Goal: Transaction & Acquisition: Book appointment/travel/reservation

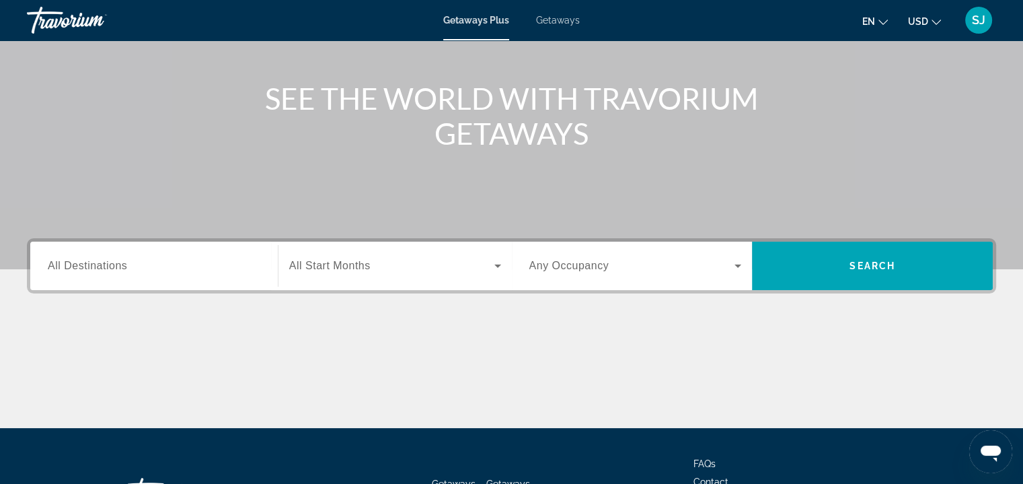
click at [245, 268] on input "Destination All Destinations" at bounding box center [154, 266] width 213 height 16
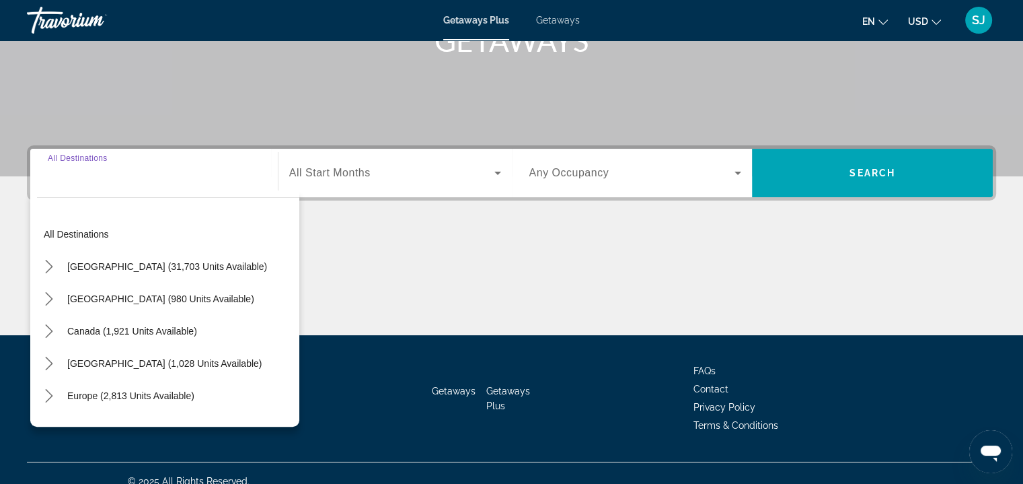
scroll to position [243, 0]
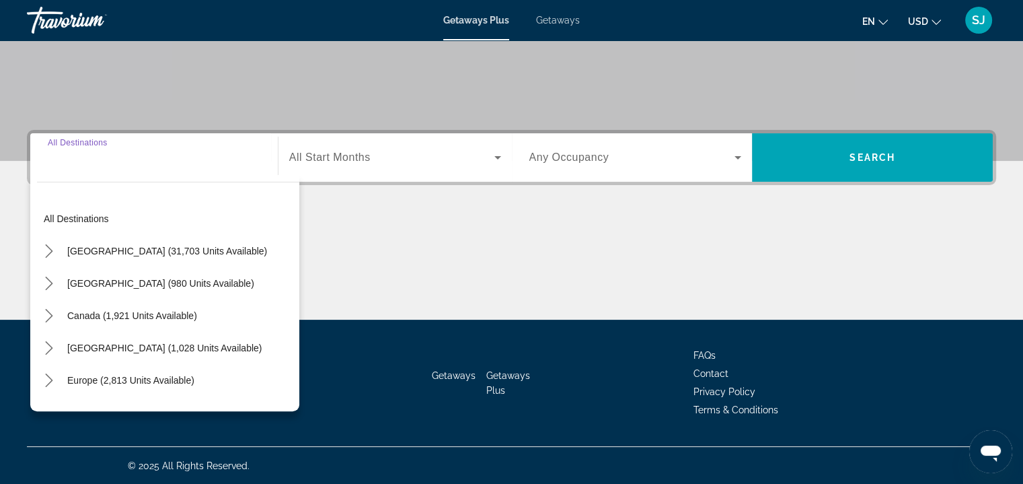
click at [377, 171] on div "Search widget" at bounding box center [395, 158] width 212 height 38
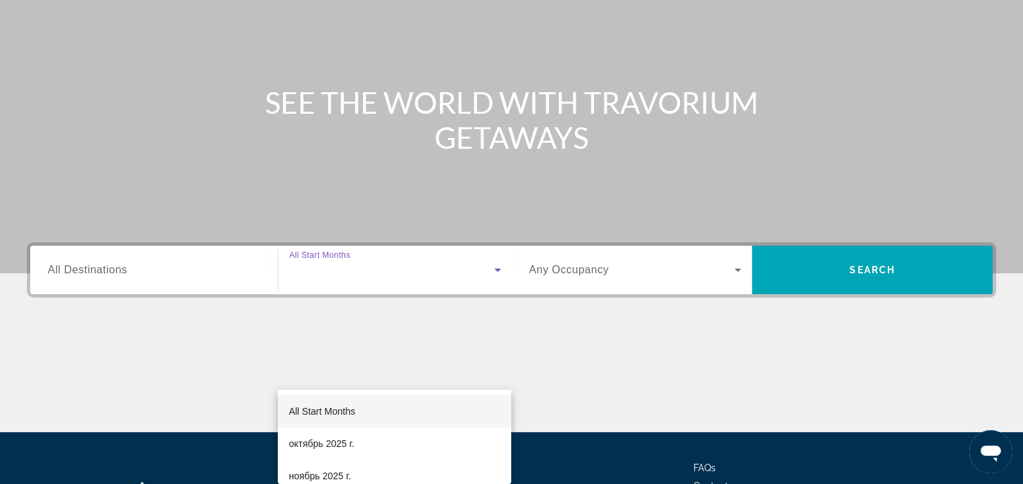
scroll to position [0, 0]
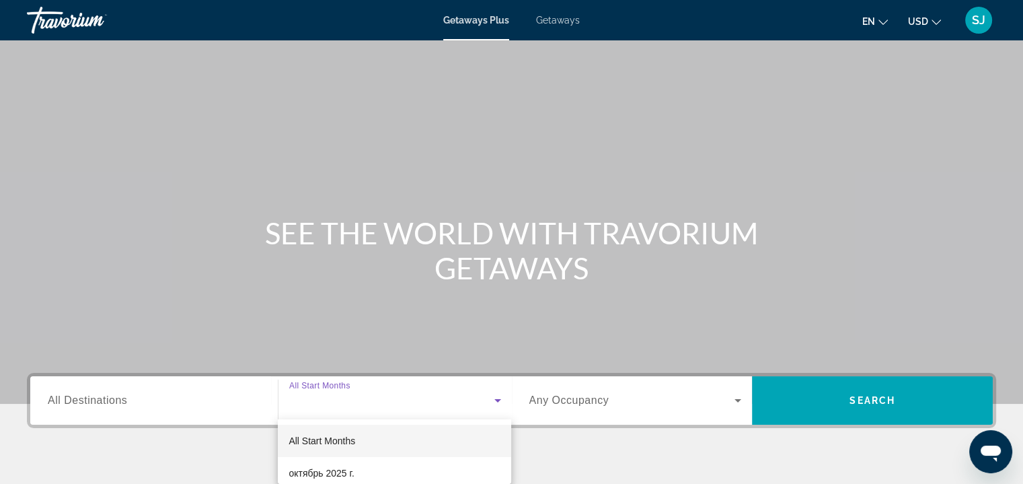
click at [561, 23] on div at bounding box center [511, 242] width 1023 height 484
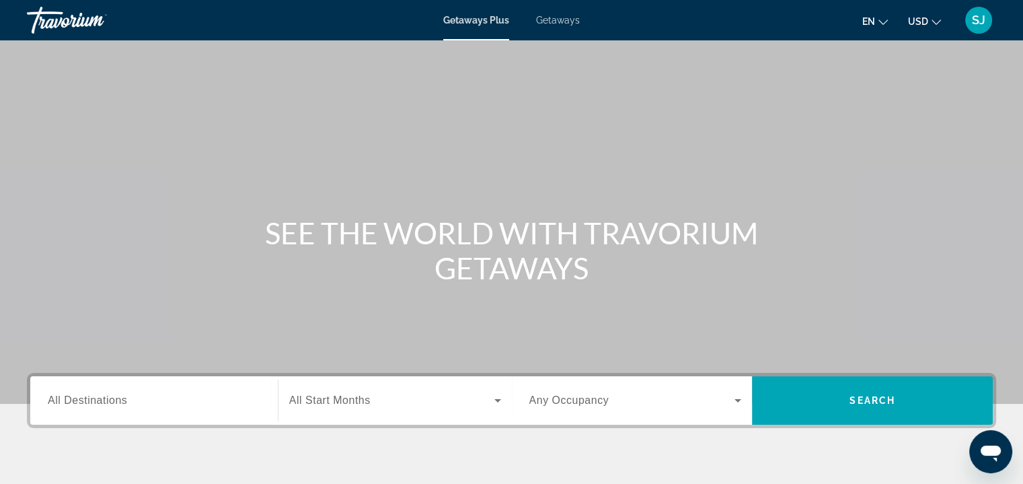
click at [561, 19] on span "Getaways" at bounding box center [558, 20] width 44 height 11
click at [468, 20] on span "Getaways Plus" at bounding box center [475, 20] width 65 height 11
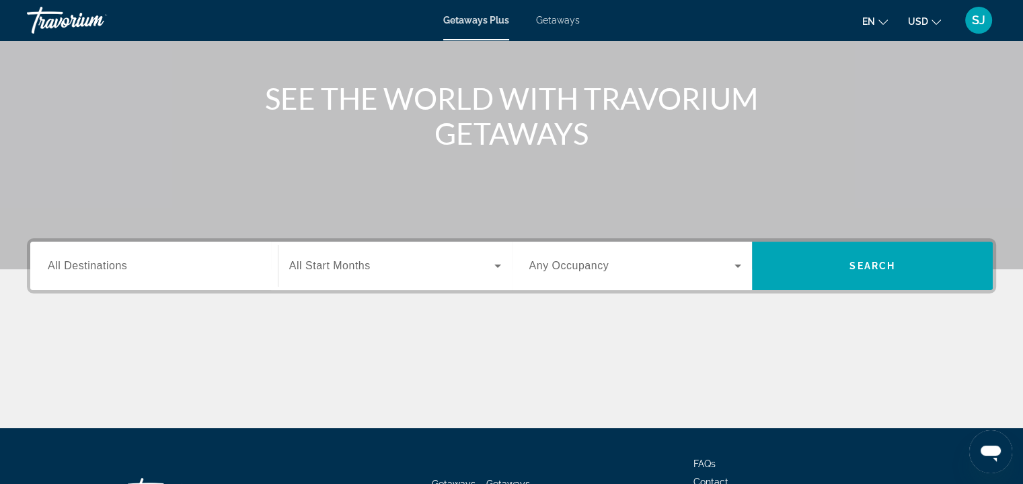
click at [166, 280] on div "Search widget" at bounding box center [154, 266] width 213 height 38
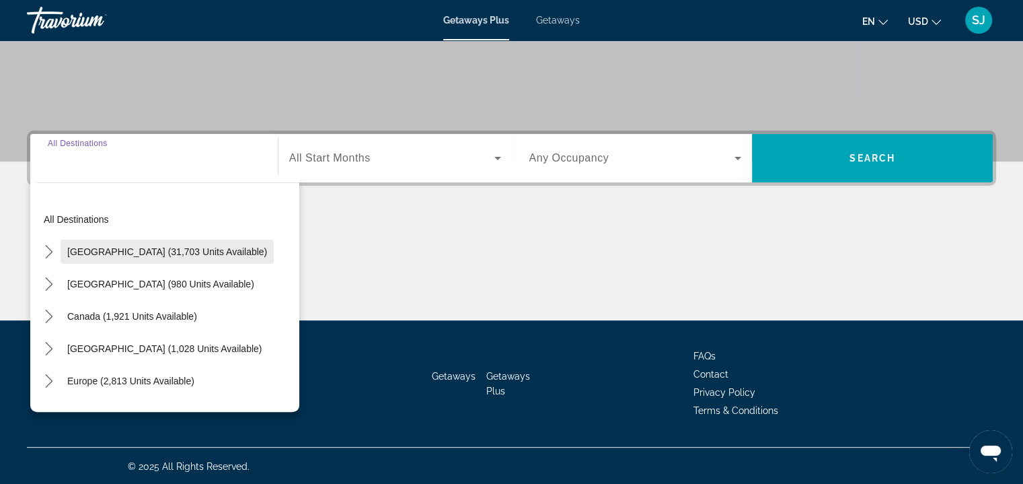
scroll to position [243, 0]
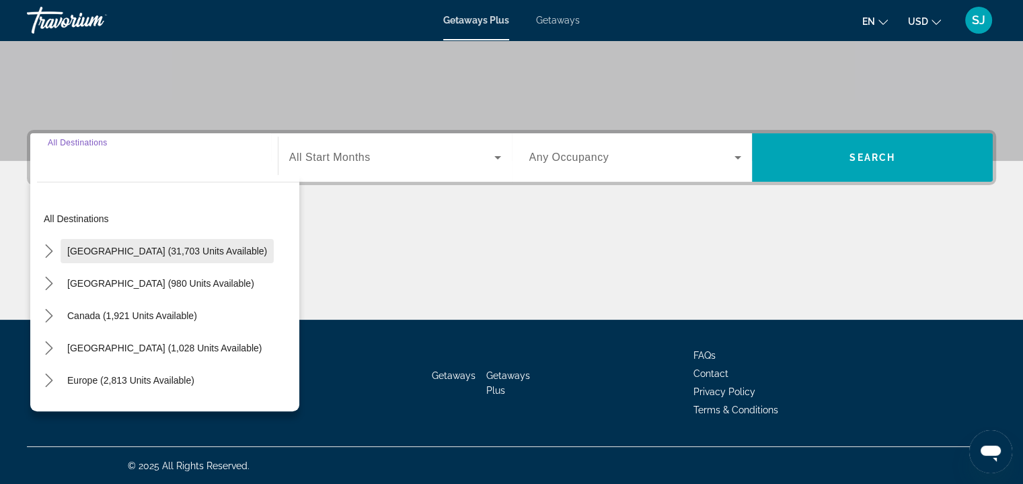
click at [153, 255] on span "[GEOGRAPHIC_DATA] (31,703 units available)" at bounding box center [167, 251] width 200 height 11
type input "**********"
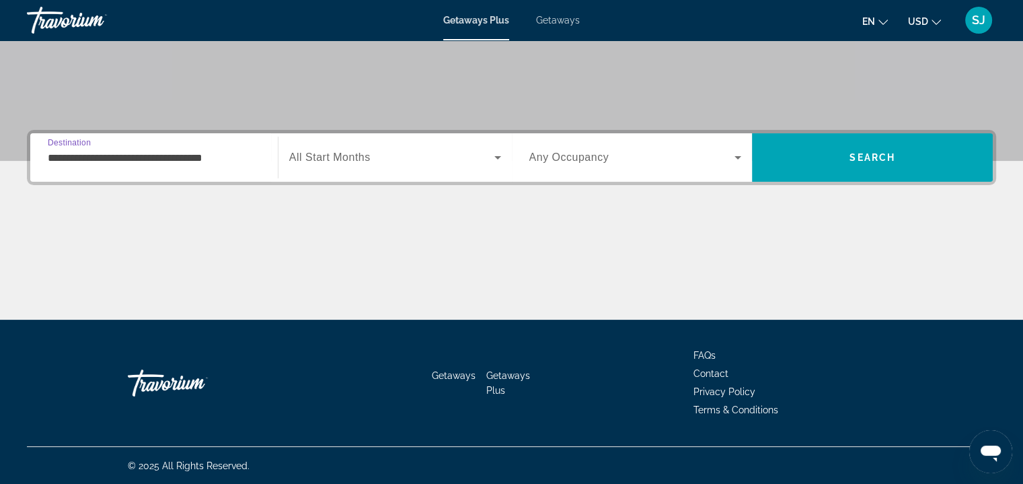
click at [326, 165] on div "Search widget" at bounding box center [395, 158] width 212 height 38
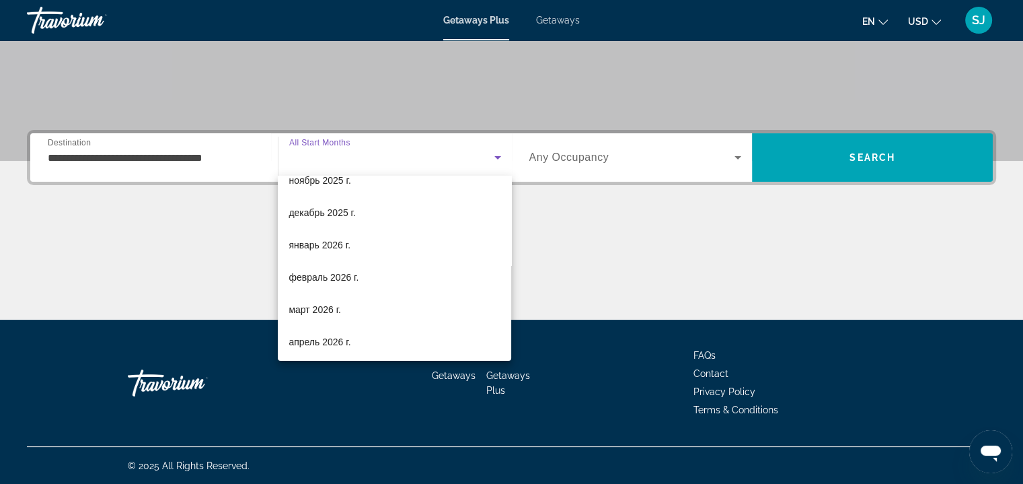
scroll to position [96, 0]
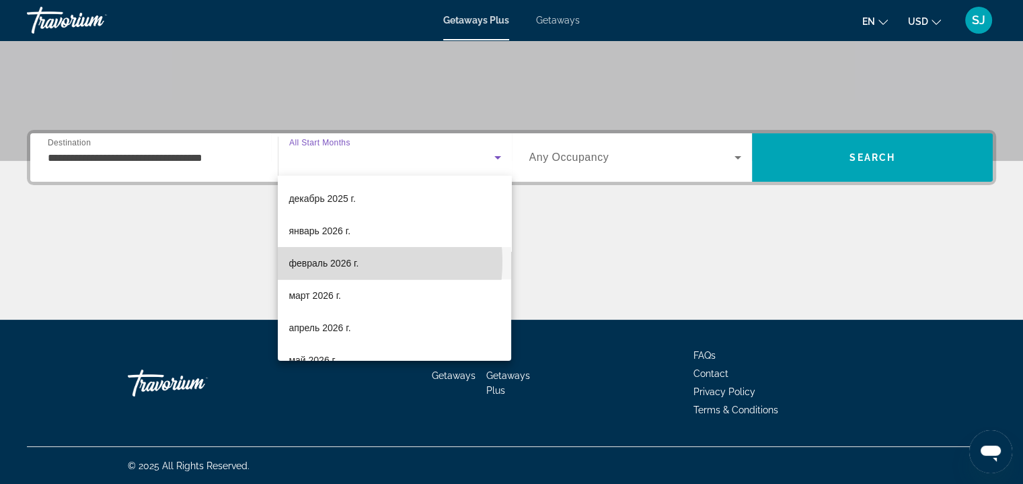
click at [327, 261] on span "февраль 2026 г." at bounding box center [324, 263] width 70 height 16
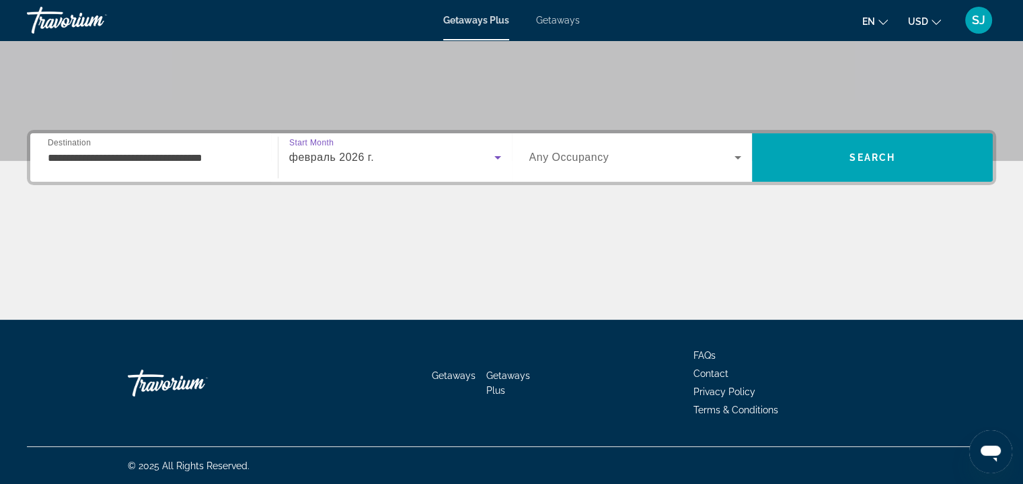
click at [552, 165] on div "Search widget" at bounding box center [635, 158] width 213 height 38
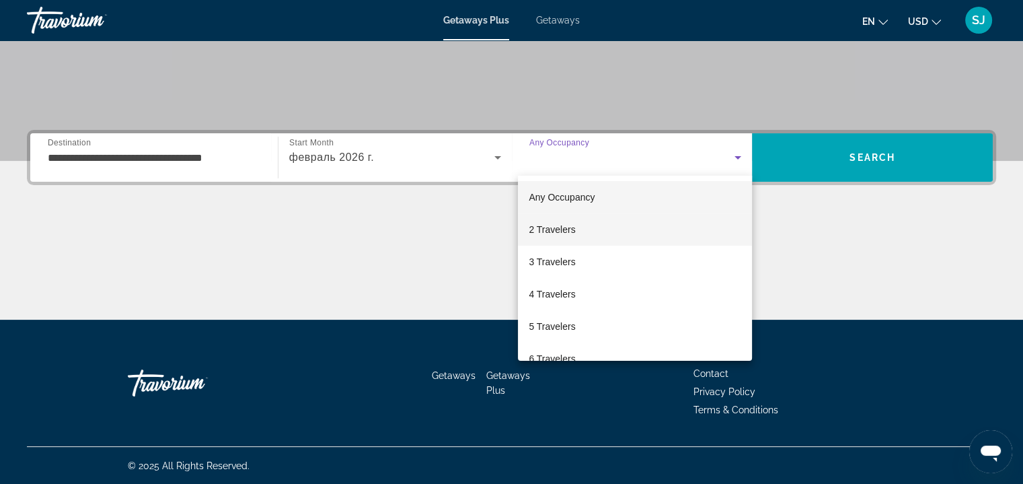
drag, startPoint x: 558, startPoint y: 228, endPoint x: 568, endPoint y: 225, distance: 10.4
click at [558, 228] on span "2 Travelers" at bounding box center [552, 229] width 46 height 16
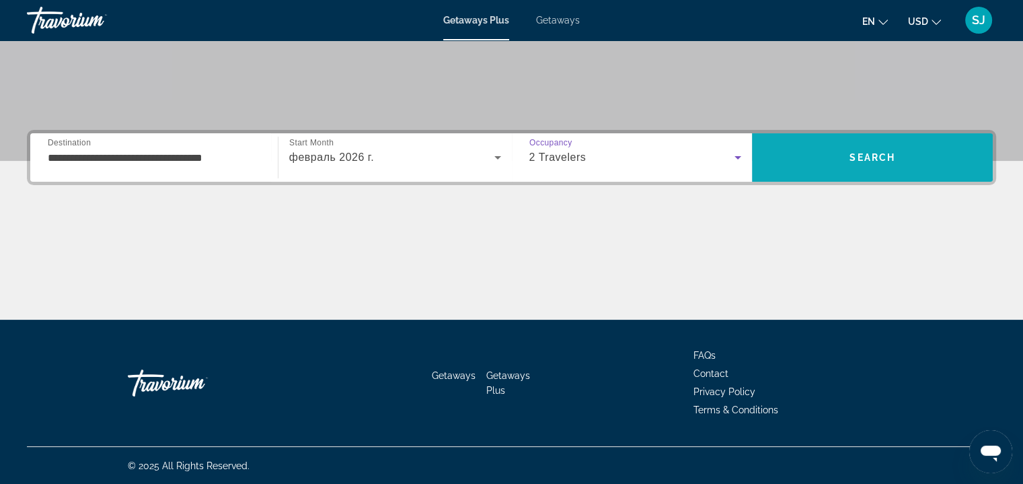
click at [803, 149] on span "Search" at bounding box center [872, 157] width 241 height 32
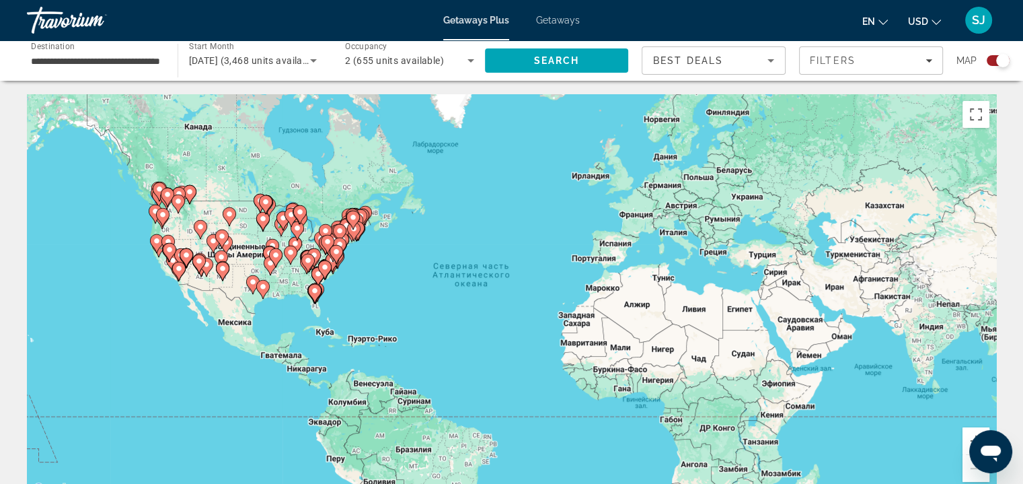
click at [274, 255] on image "Main content" at bounding box center [276, 255] width 8 height 8
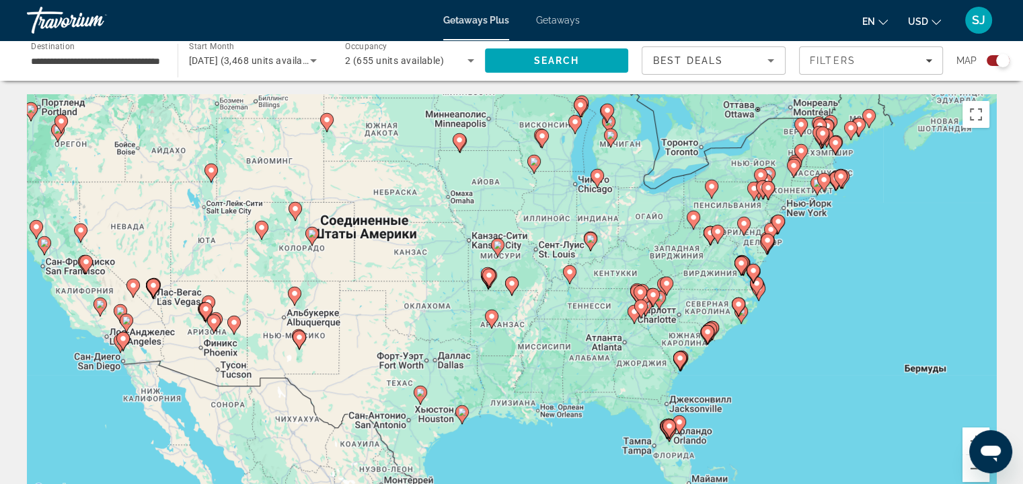
click at [311, 236] on image "Main content" at bounding box center [312, 233] width 8 height 8
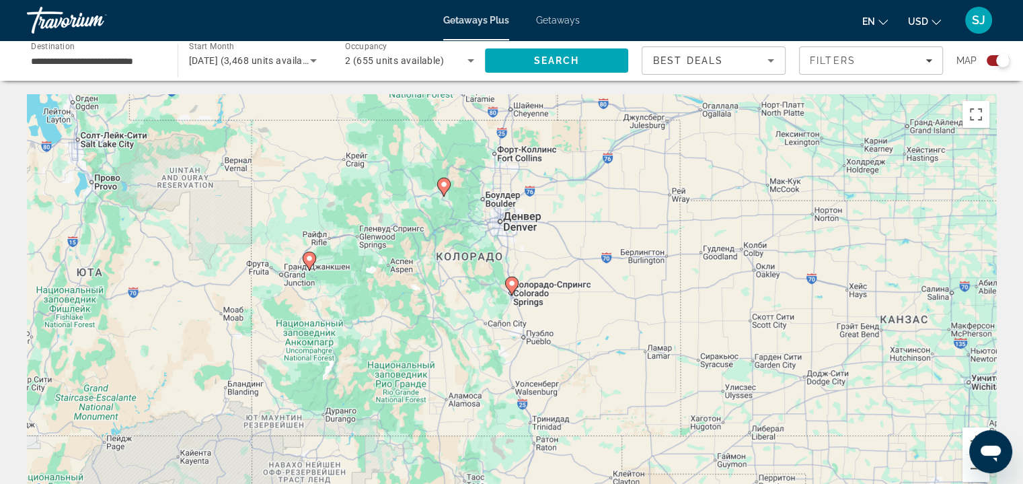
click at [511, 285] on image "Main content" at bounding box center [512, 283] width 8 height 8
type input "**********"
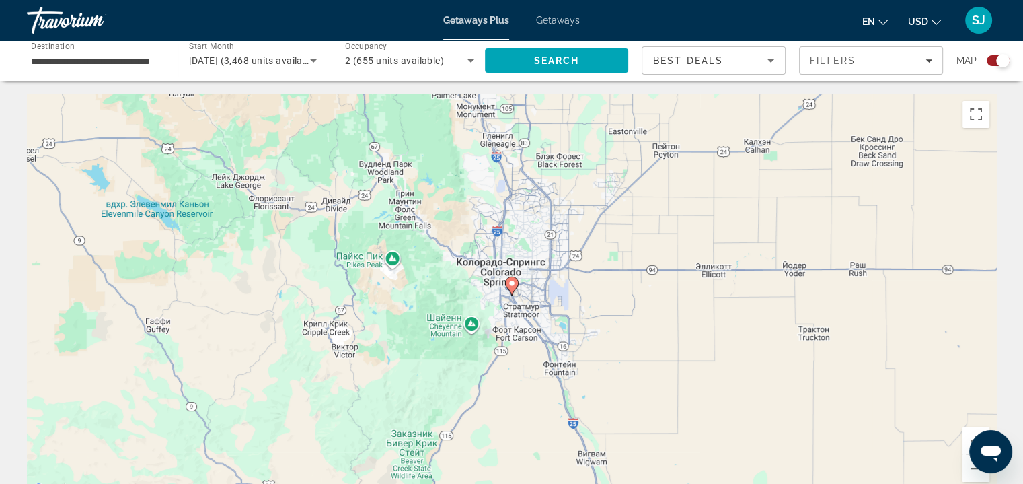
click at [511, 285] on image "Main content" at bounding box center [512, 283] width 8 height 8
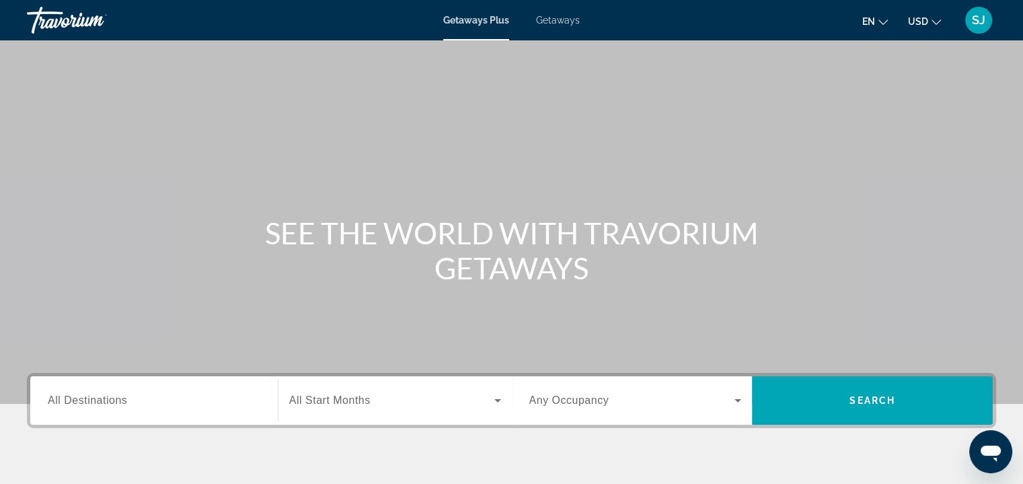
click at [556, 17] on span "Getaways" at bounding box center [558, 20] width 44 height 11
click at [494, 28] on div "Getaways Plus Getaways en English Español Français Italiano Português русский U…" at bounding box center [511, 20] width 1023 height 35
click at [491, 24] on span "Getaways Plus" at bounding box center [475, 20] width 65 height 11
click at [564, 15] on span "Getaways" at bounding box center [558, 20] width 44 height 11
click at [925, 20] on span "USD" at bounding box center [918, 21] width 20 height 11
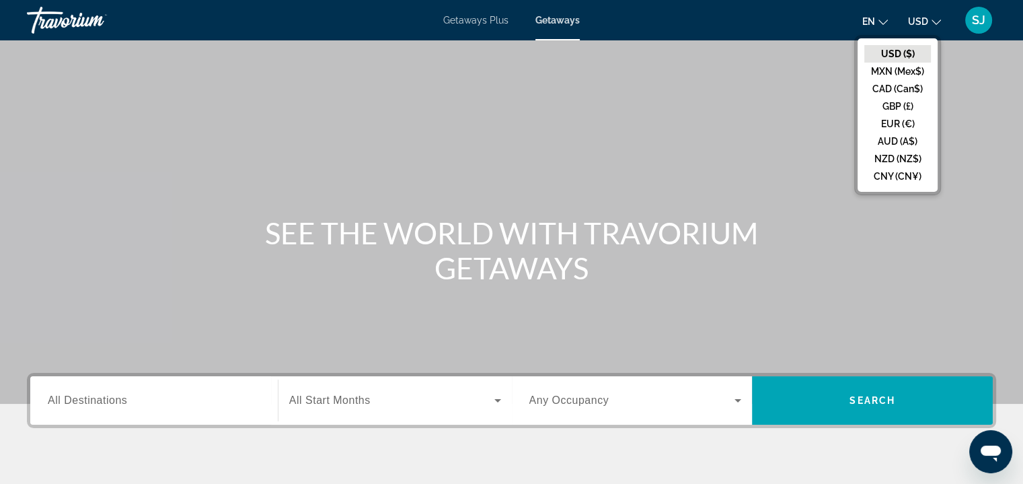
click at [874, 24] on span "en" at bounding box center [868, 21] width 13 height 11
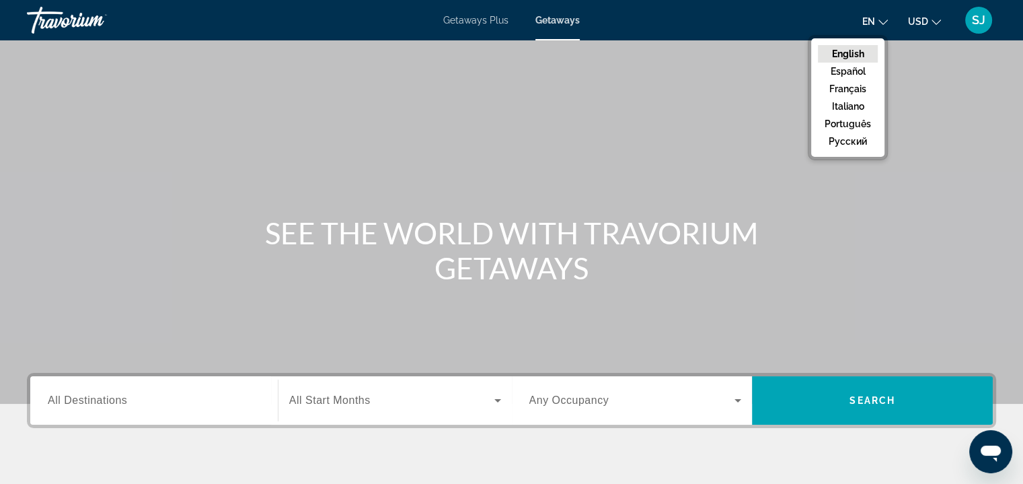
click at [982, 22] on span "SJ" at bounding box center [978, 19] width 13 height 13
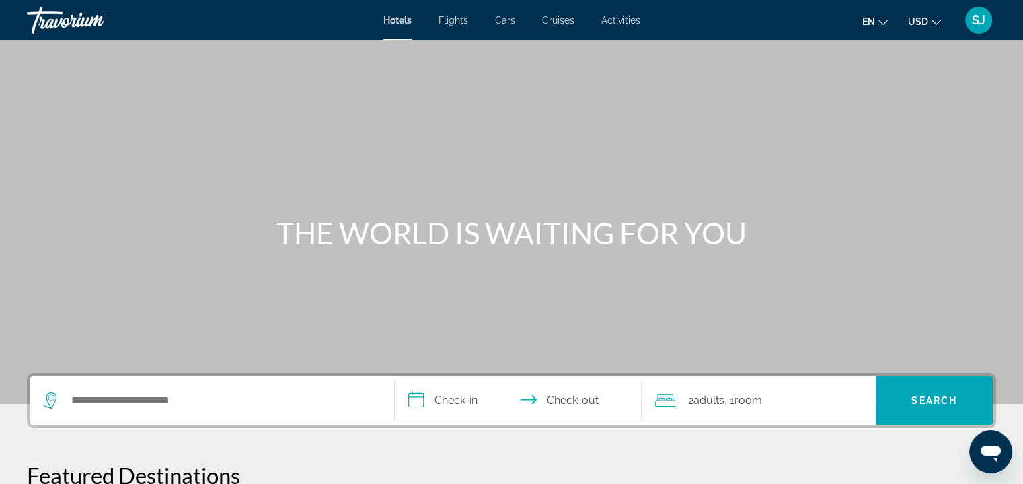
click at [560, 18] on span "Cruises" at bounding box center [558, 20] width 32 height 11
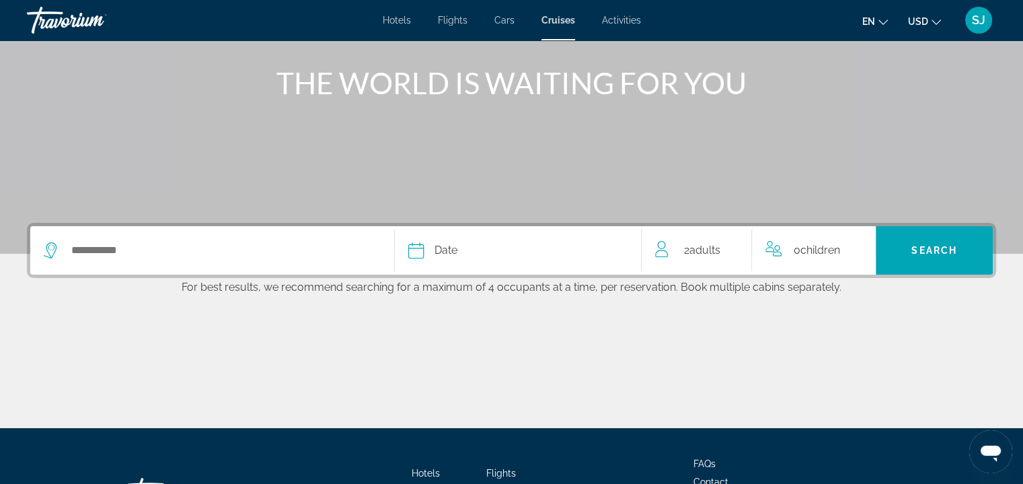
scroll to position [202, 0]
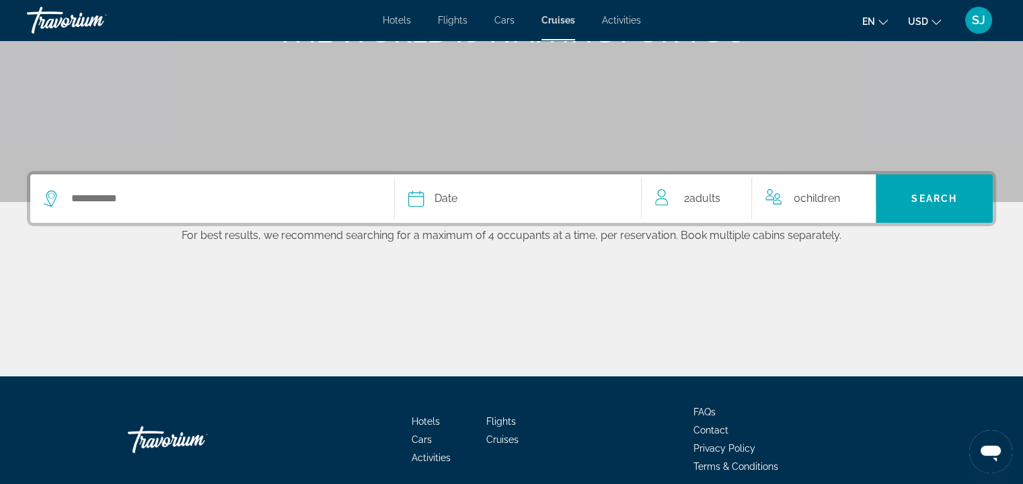
click at [280, 182] on div "Search widget" at bounding box center [212, 198] width 337 height 48
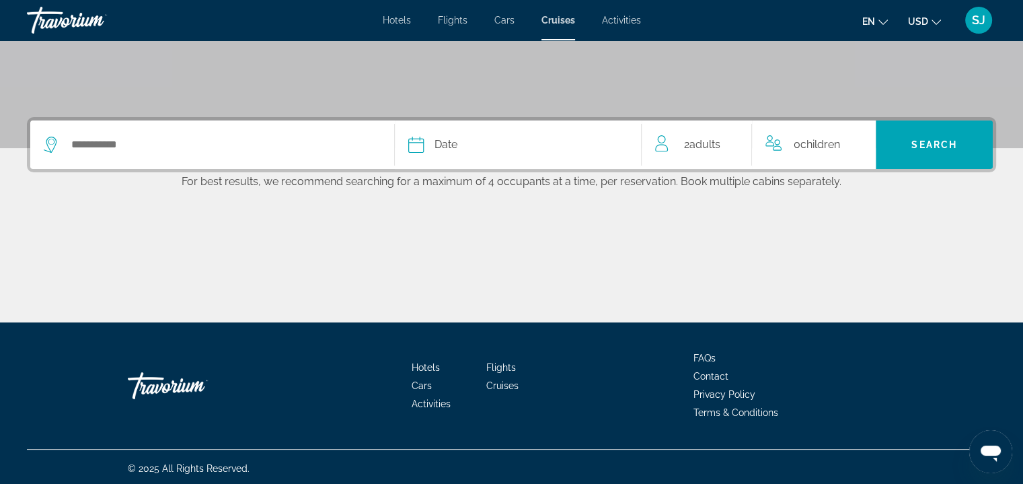
scroll to position [258, 0]
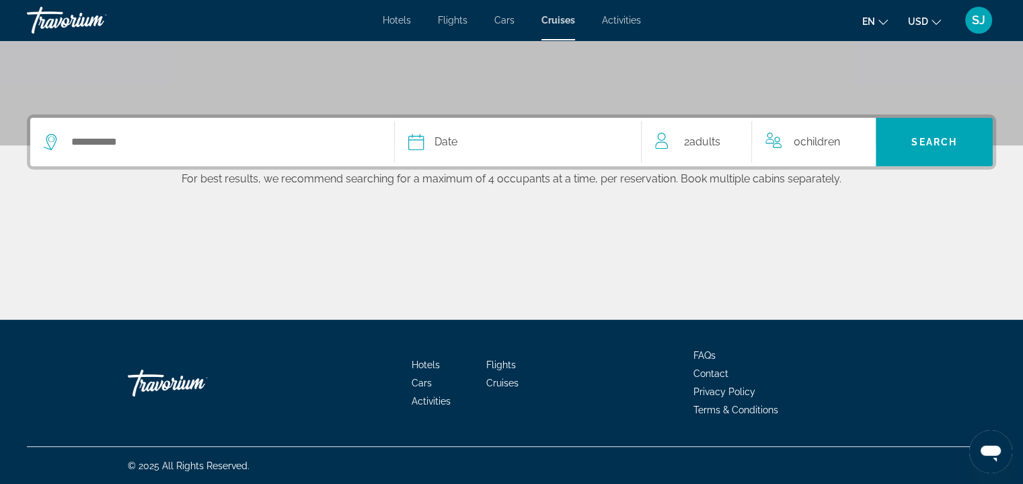
click at [215, 157] on div "Search widget" at bounding box center [212, 142] width 337 height 48
click at [126, 142] on input "Select cruise destination" at bounding box center [222, 142] width 304 height 20
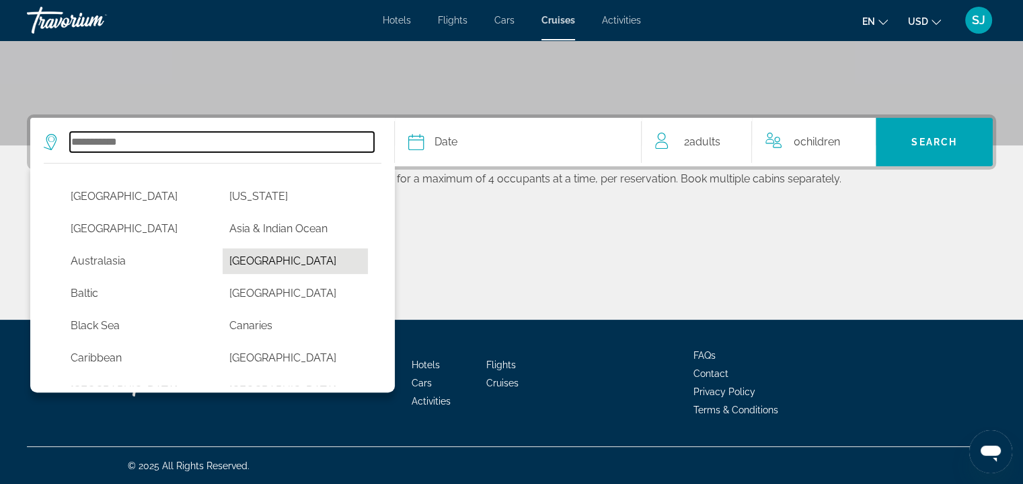
scroll to position [67, 0]
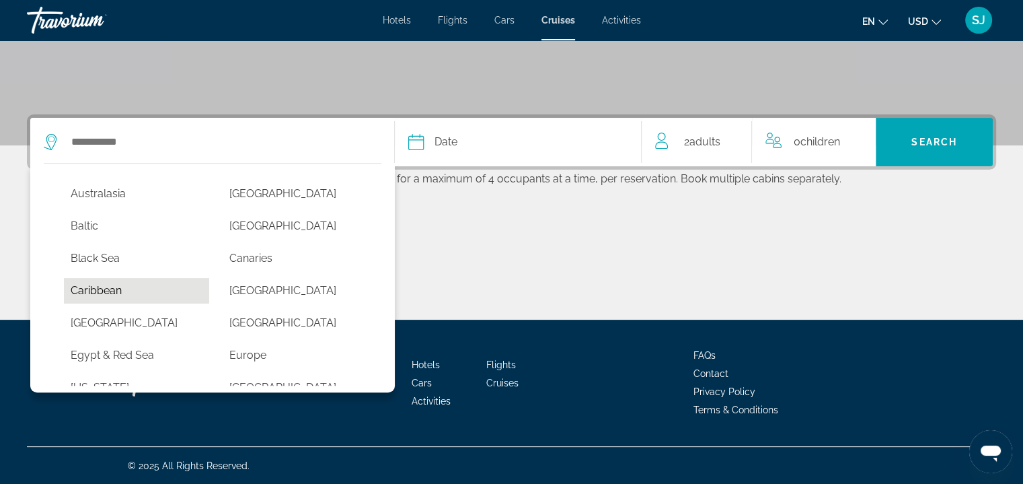
click at [113, 291] on button "Caribbean" at bounding box center [136, 291] width 145 height 26
type input "*********"
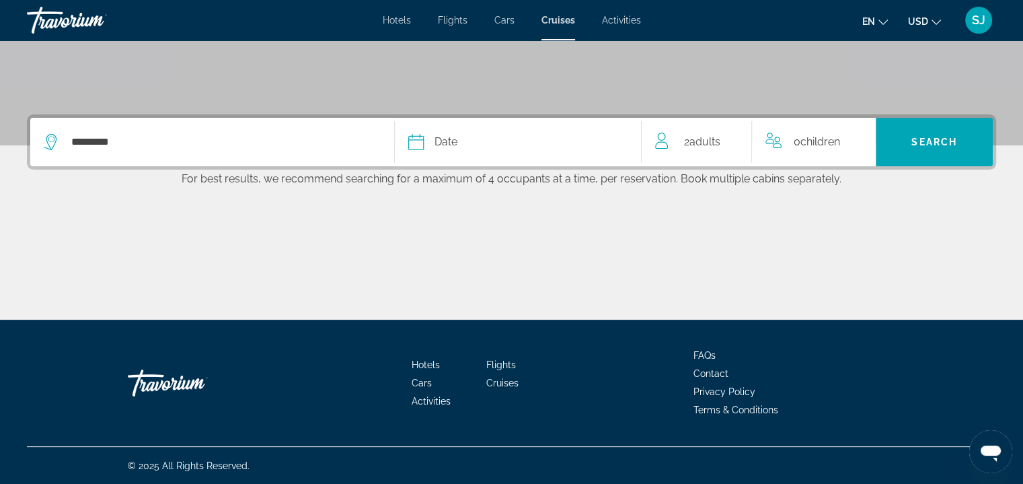
click at [474, 149] on div "Date" at bounding box center [518, 142] width 220 height 19
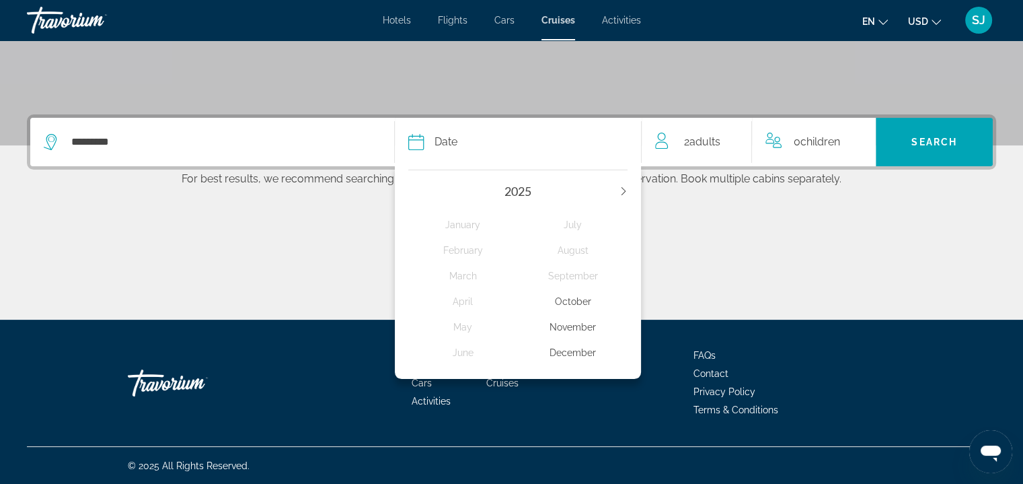
click at [619, 188] on div "2025" at bounding box center [518, 191] width 220 height 15
click at [620, 189] on icon "Next year" at bounding box center [624, 191] width 8 height 8
click at [465, 326] on div "May" at bounding box center [463, 327] width 110 height 24
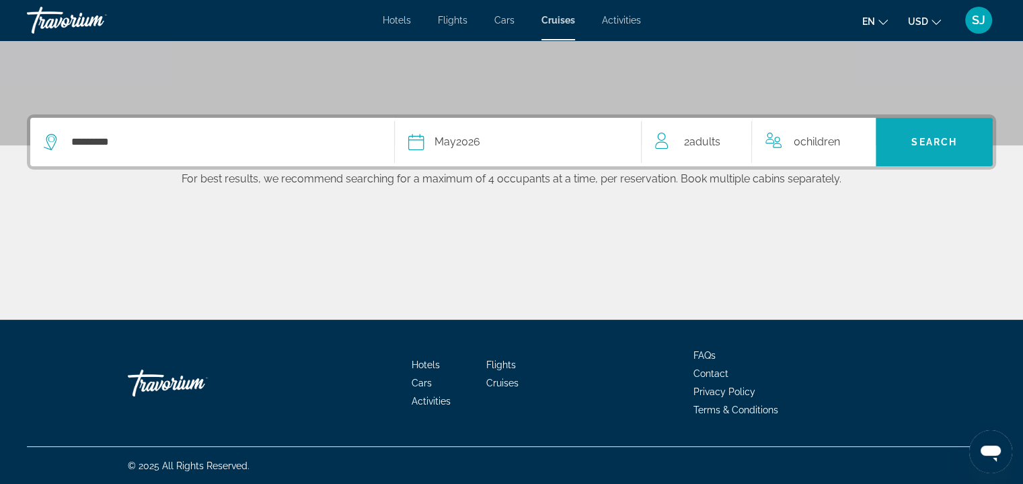
click at [900, 142] on span "Search" at bounding box center [934, 142] width 117 height 32
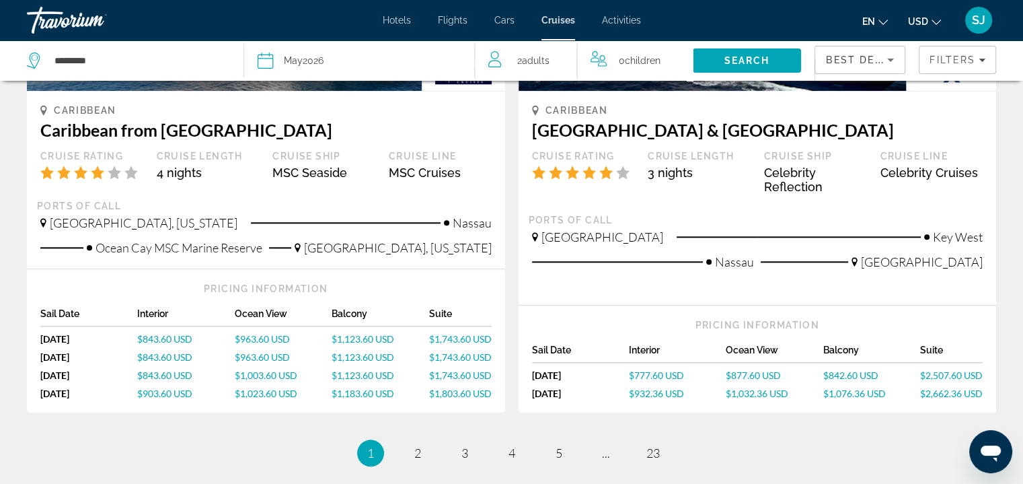
scroll to position [1571, 0]
